Goal: Task Accomplishment & Management: Manage account settings

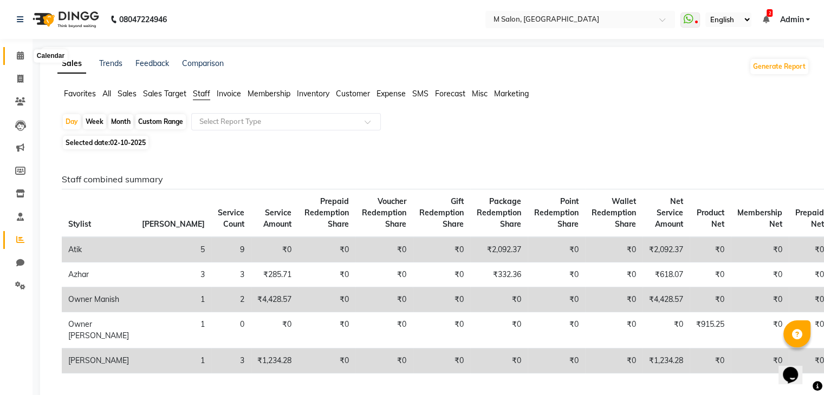
click at [17, 56] on icon at bounding box center [20, 55] width 7 height 8
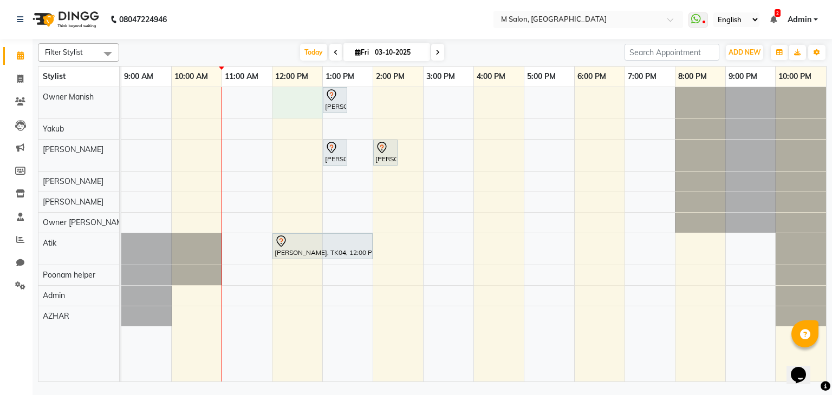
click at [272, 94] on div "[PERSON_NAME] ., TK01, 01:00 PM-01:30 PM, FACIALS - Mango Mousse 3000 [PERSON_N…" at bounding box center [473, 234] width 705 height 295
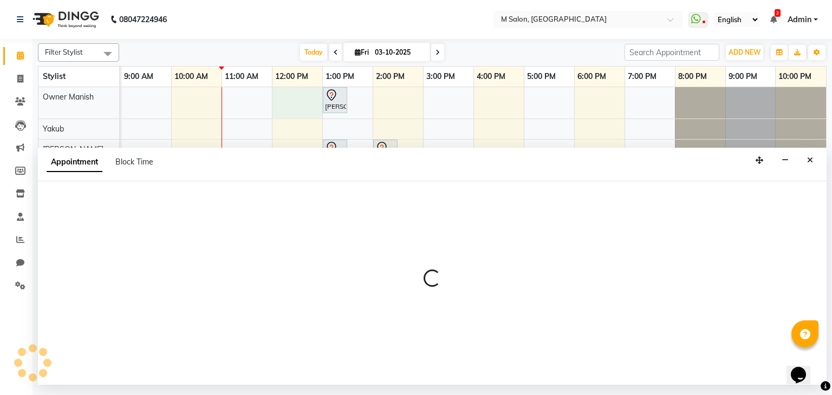
select select "86896"
select select "720"
select select "tentative"
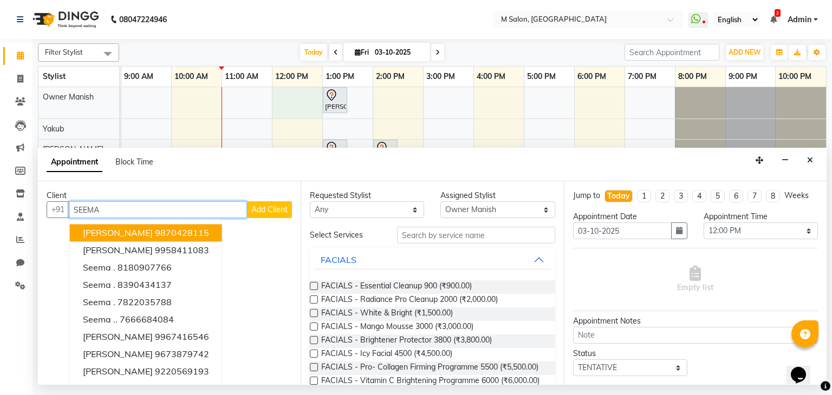
click at [152, 240] on button "[PERSON_NAME] 9870428115" at bounding box center [146, 233] width 152 height 17
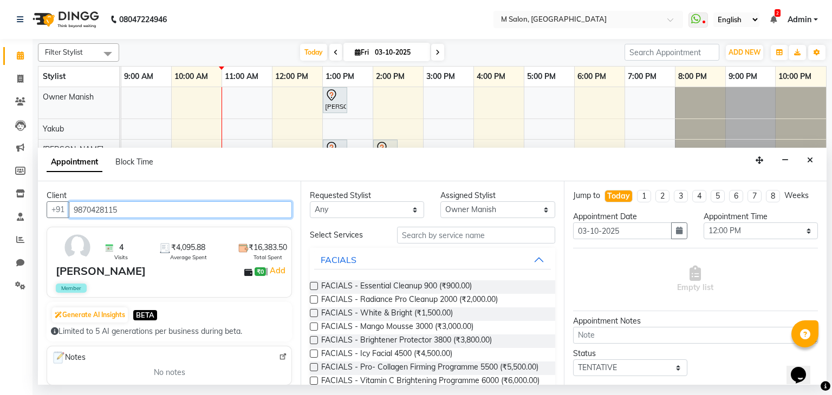
type input "9870428115"
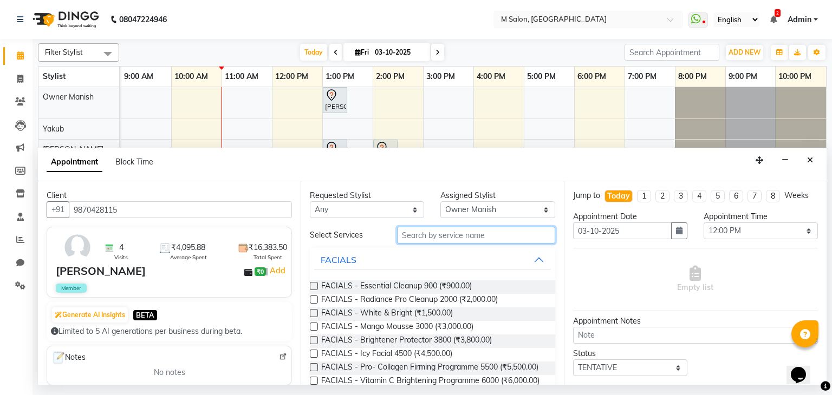
click at [465, 239] on input "text" at bounding box center [476, 235] width 158 height 17
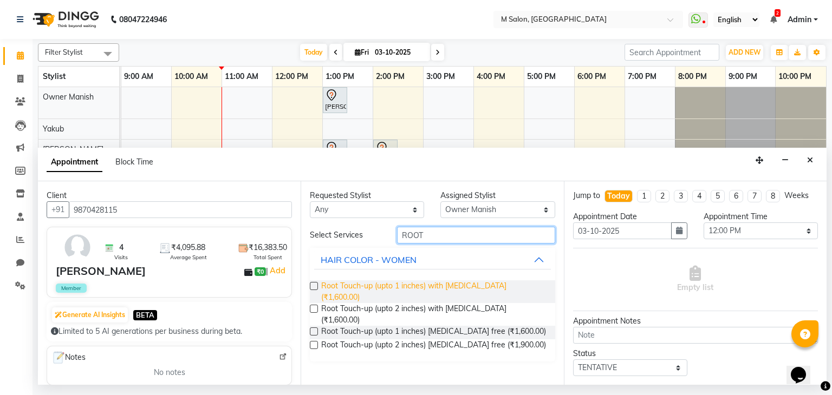
type input "ROOT"
click at [371, 281] on span "Root Touch-up (upto 1 inches) with [MEDICAL_DATA] (₹1,600.00)" at bounding box center [433, 292] width 225 height 23
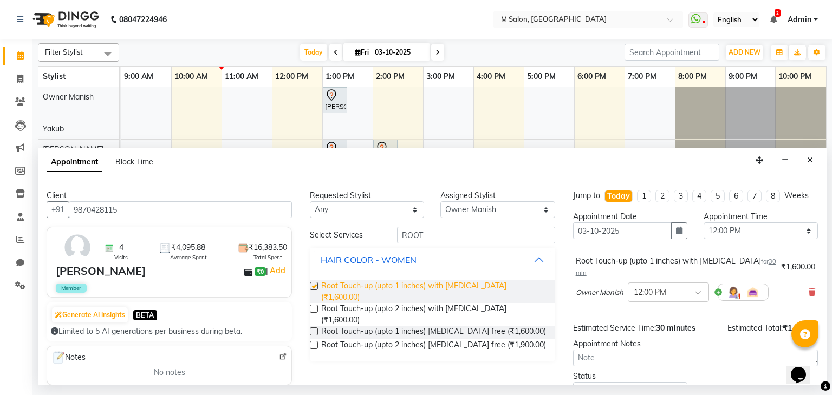
checkbox input "false"
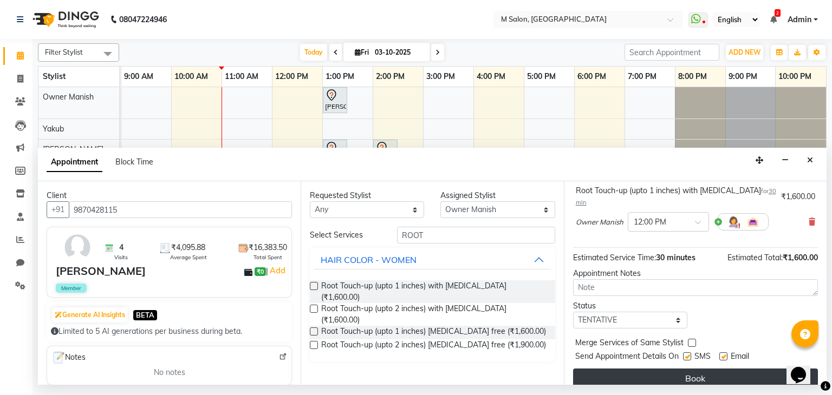
click at [653, 371] on button "Book" at bounding box center [695, 379] width 245 height 20
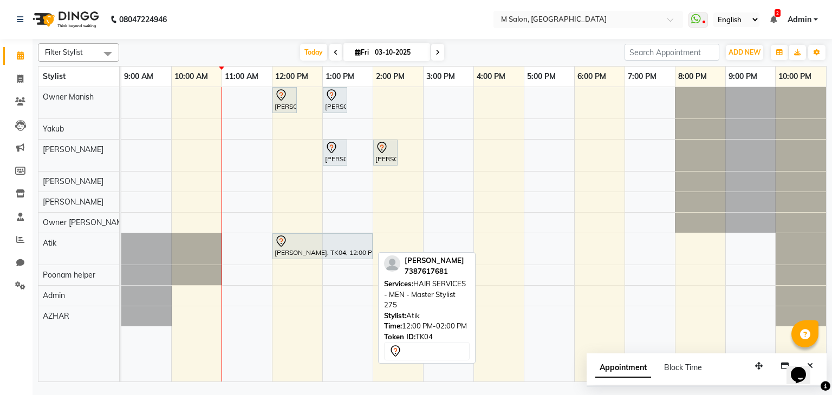
click at [290, 248] on div "[PERSON_NAME], TK04, 12:00 PM-02:00 PM, HAIR SERVICES - MEN - Master Stylist 275" at bounding box center [323, 246] width 98 height 23
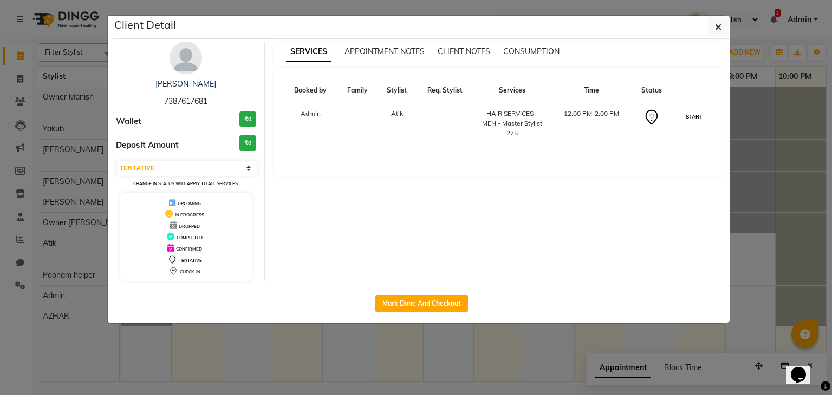
click at [686, 117] on button "START" at bounding box center [694, 117] width 22 height 14
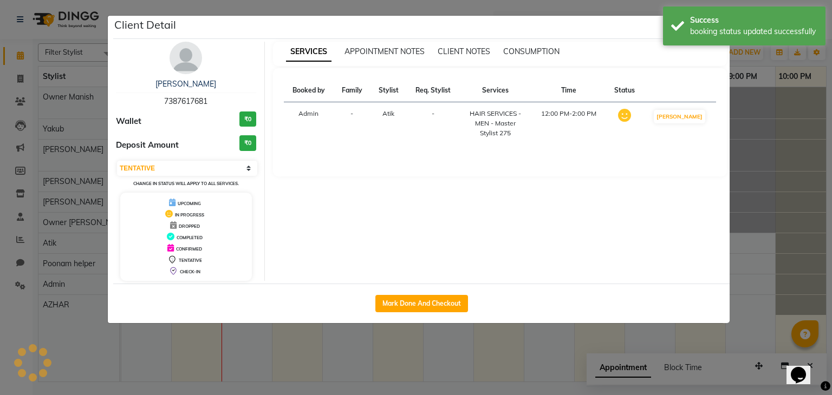
select select "1"
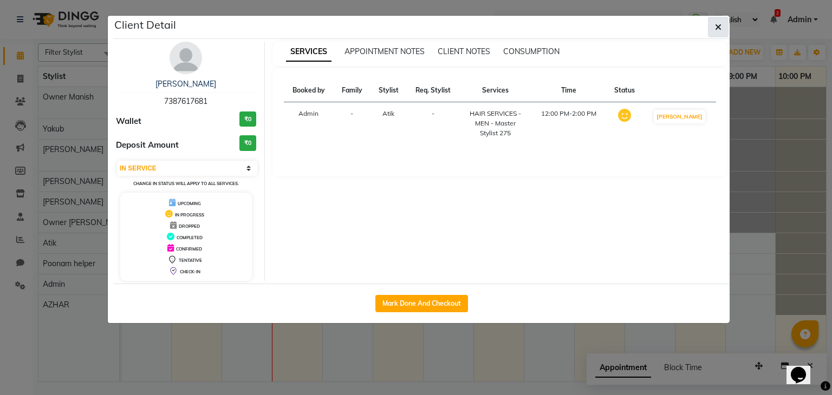
click at [722, 25] on button "button" at bounding box center [718, 27] width 21 height 21
